Goal: Information Seeking & Learning: Find specific fact

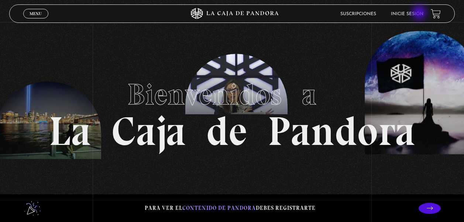
click at [420, 13] on link "Inicie sesión" at bounding box center [407, 14] width 32 height 4
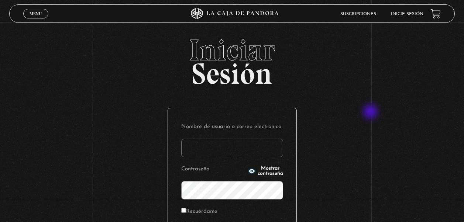
type input "marymonge189@gmail.com"
click at [373, 113] on div "Iniciar Sesión Nombre de usuario o correo electrónico marymonge189@gmail.com Co…" at bounding box center [232, 176] width 464 height 283
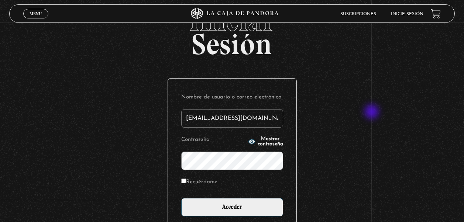
scroll to position [44, 0]
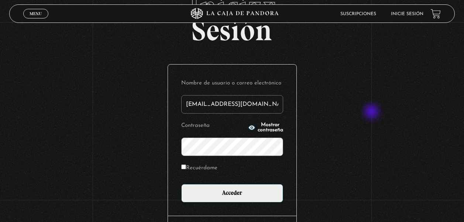
click at [259, 176] on p "Recuérdame" at bounding box center [232, 170] width 102 height 15
click at [193, 182] on form "Nombre de usuario o correo electrónico marymonge189@gmail.com Contraseña Mostra…" at bounding box center [232, 140] width 102 height 125
click at [229, 175] on form "Nombre de usuario o correo electrónico marymonge189@gmail.com Contraseña Mostra…" at bounding box center [232, 140] width 102 height 125
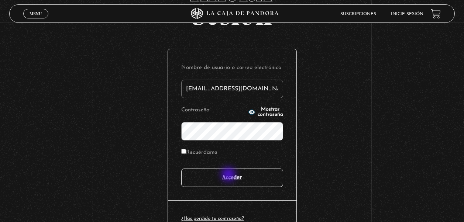
click at [229, 175] on input "Acceder" at bounding box center [232, 178] width 102 height 18
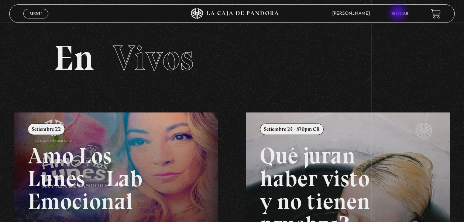
click at [399, 13] on link "Buscar" at bounding box center [399, 14] width 17 height 4
click at [405, 13] on link "Buscar" at bounding box center [399, 14] width 17 height 4
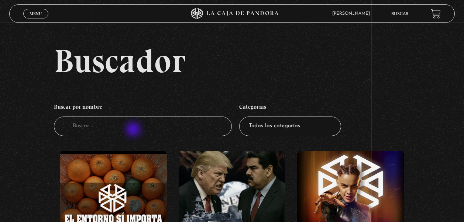
click at [134, 131] on input "Buscador" at bounding box center [143, 127] width 178 height 20
click at [136, 128] on input "Buscador" at bounding box center [143, 127] width 178 height 20
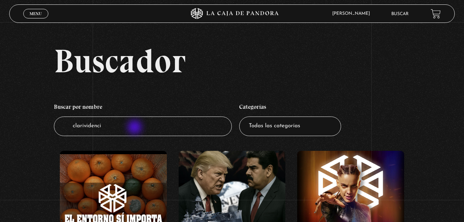
type input "clarividencia"
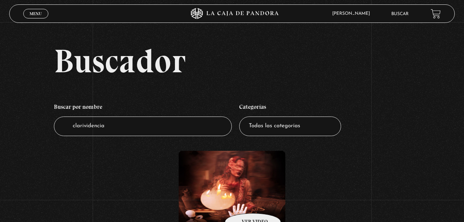
click at [243, 202] on figure at bounding box center [232, 204] width 107 height 107
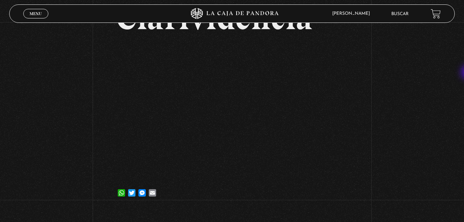
scroll to position [60, 0]
